Goal: Task Accomplishment & Management: Use online tool/utility

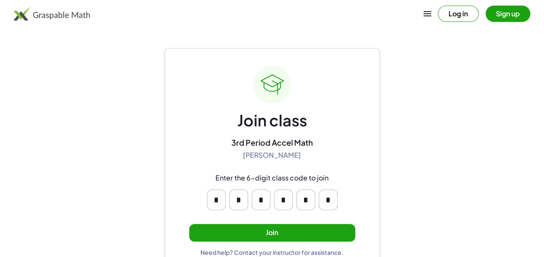
click at [334, 228] on button "Join" at bounding box center [272, 233] width 166 height 18
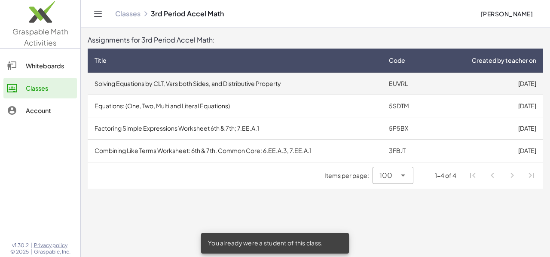
click at [351, 81] on td "Solving Equations by CLT, Vars both Sides, and Distributive Property" at bounding box center [235, 84] width 294 height 22
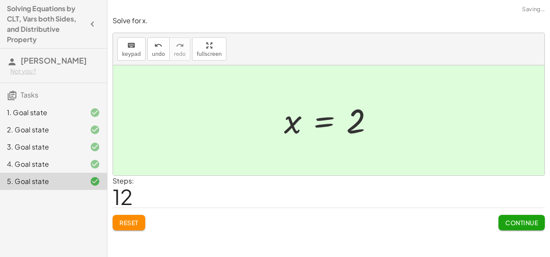
click at [528, 221] on span "Continue" at bounding box center [521, 223] width 33 height 8
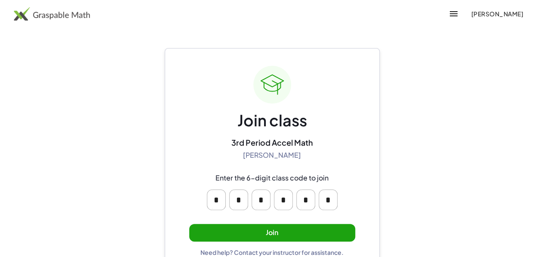
click at [268, 233] on button "Join" at bounding box center [272, 233] width 166 height 18
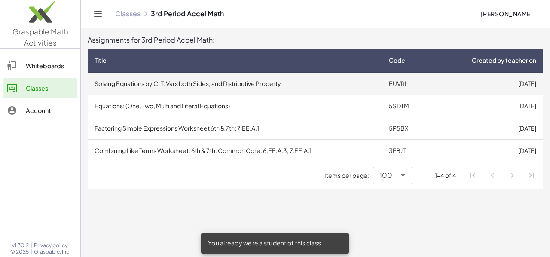
click at [316, 91] on td "Solving Equations by CLT, Vars both Sides, and Distributive Property" at bounding box center [235, 84] width 294 height 22
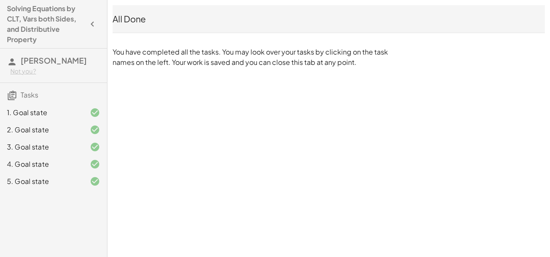
click at [92, 24] on icon "button" at bounding box center [92, 24] width 10 height 10
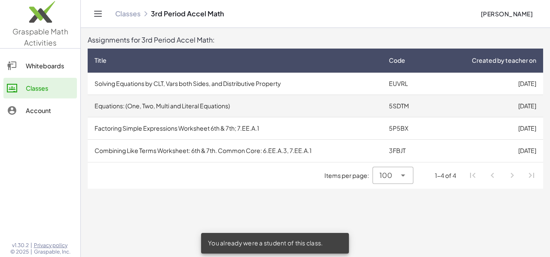
click at [202, 110] on td "Equations: (One, Two, Multi and Literal Equations)" at bounding box center [235, 106] width 294 height 22
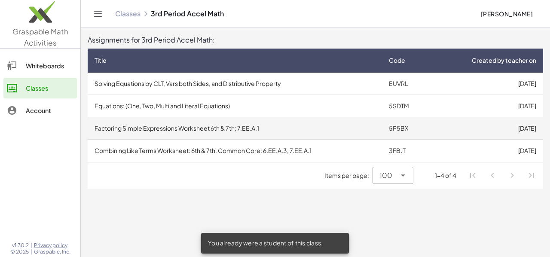
click at [155, 123] on td "Factoring Simple Expressions Worksheet 6th & 7th; 7.EE.A.1" at bounding box center [235, 128] width 294 height 22
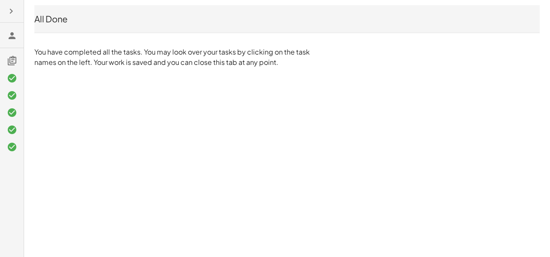
click at [7, 15] on icon "button" at bounding box center [11, 11] width 10 height 10
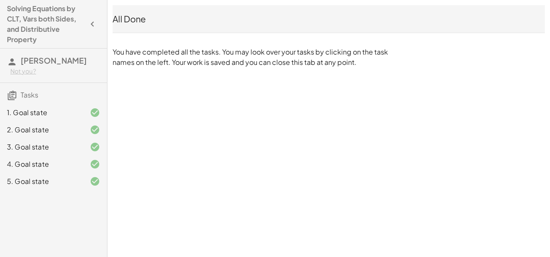
click at [85, 24] on button "button" at bounding box center [92, 23] width 15 height 15
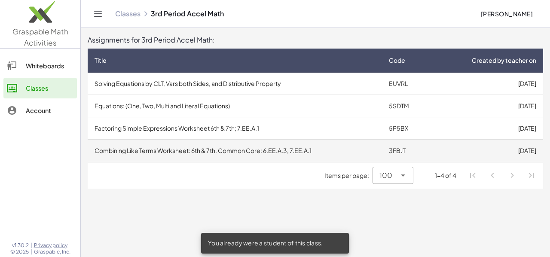
click at [173, 145] on td "Combining Like Terms Worksheet: 6th & 7th. Common Core: 6.EE.A.3, 7.EE.A.1" at bounding box center [235, 151] width 294 height 22
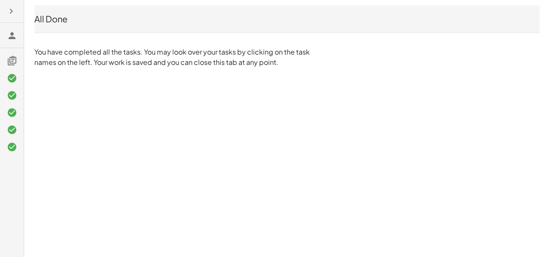
click at [0, 0] on div "All Done You have completed all the tasks. You may look over your tasks by clic…" at bounding box center [0, 0] width 0 height 0
click at [30, 61] on div "All Done You have completed all the tasks. You may look over your tasks by clic…" at bounding box center [287, 36] width 516 height 73
click at [16, 17] on button "button" at bounding box center [10, 10] width 15 height 15
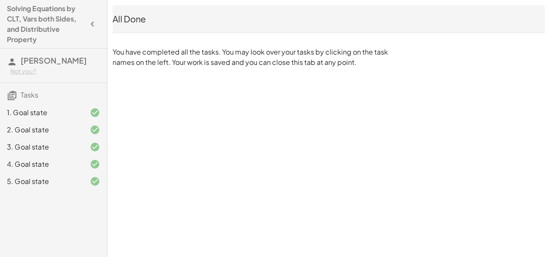
click at [86, 27] on button "button" at bounding box center [92, 23] width 15 height 15
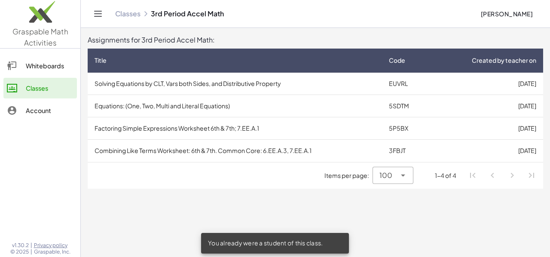
click at [388, 186] on div "Items per page: 100 *** 1-4 of 4" at bounding box center [315, 175] width 455 height 27
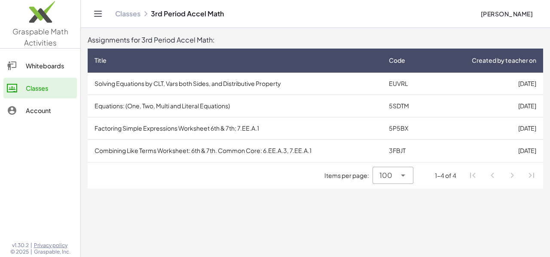
click at [444, 180] on div "1-4 of 4" at bounding box center [445, 175] width 21 height 9
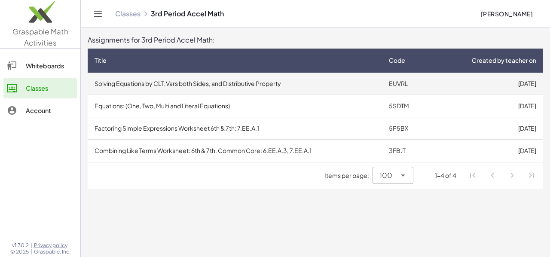
click at [442, 89] on td "[DATE]" at bounding box center [487, 84] width 111 height 22
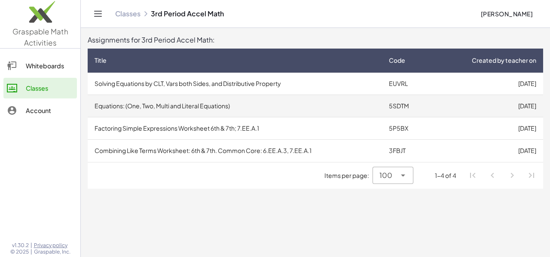
click at [248, 108] on td "Equations: (One, Two, Multi and Literal Equations)" at bounding box center [235, 106] width 294 height 22
